Goal: Transaction & Acquisition: Subscribe to service/newsletter

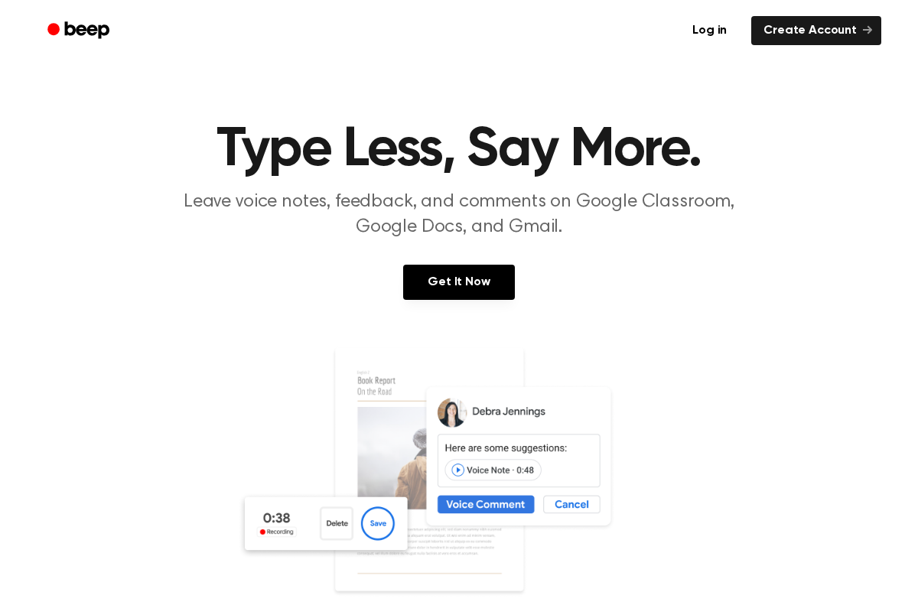
click at [650, 301] on div "Get It Now" at bounding box center [459, 298] width 882 height 66
click at [494, 286] on link "Get It Now" at bounding box center [458, 282] width 111 height 35
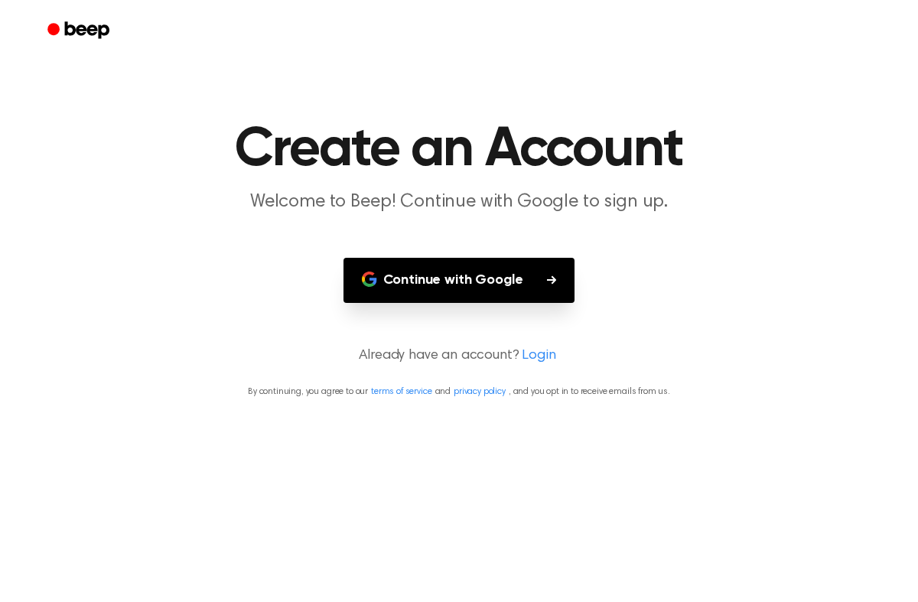
click at [486, 268] on button "Continue with Google" at bounding box center [460, 280] width 232 height 45
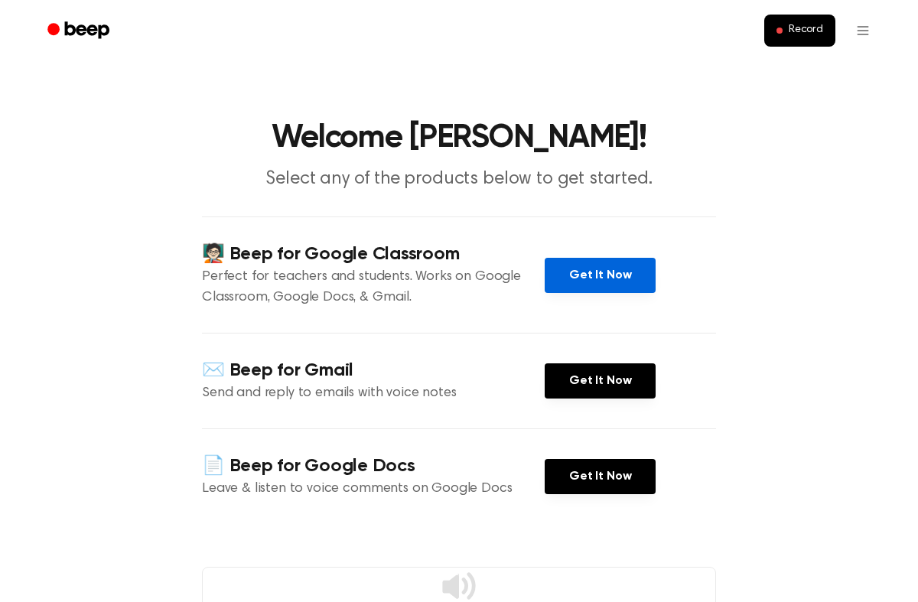
click at [603, 269] on link "Get It Now" at bounding box center [600, 275] width 111 height 35
